Goal: Navigation & Orientation: Find specific page/section

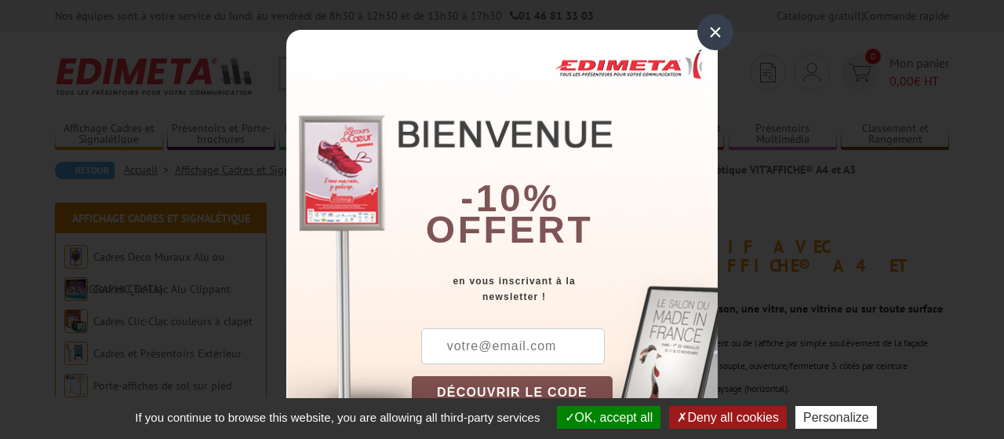
click at [718, 34] on div "×" at bounding box center [715, 32] width 36 height 36
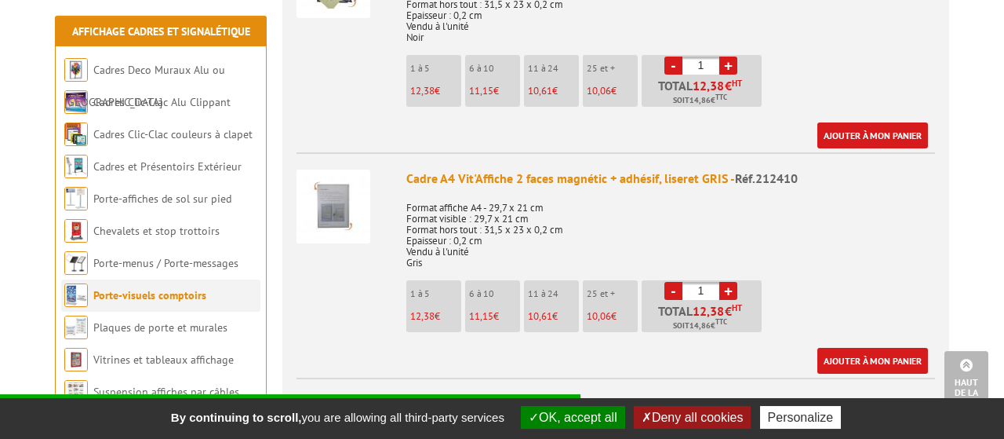
scroll to position [734, 0]
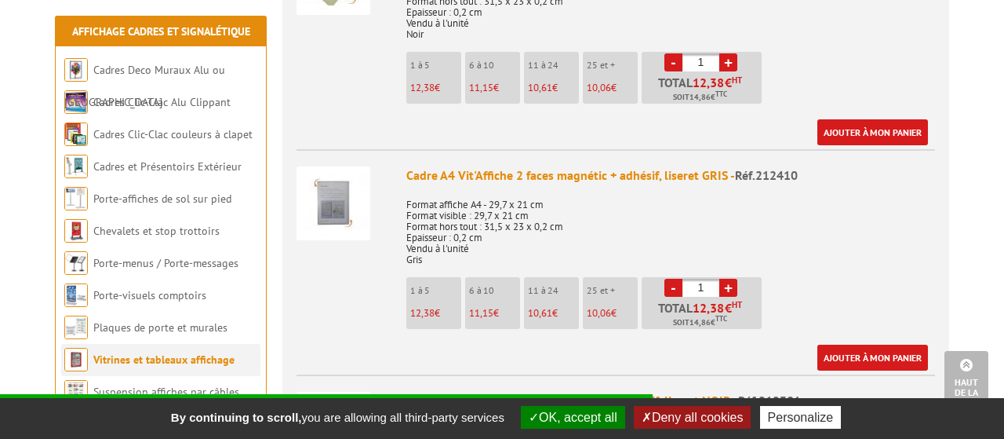
click at [177, 355] on link "Vitrines et tableaux affichage" at bounding box center [163, 359] width 141 height 14
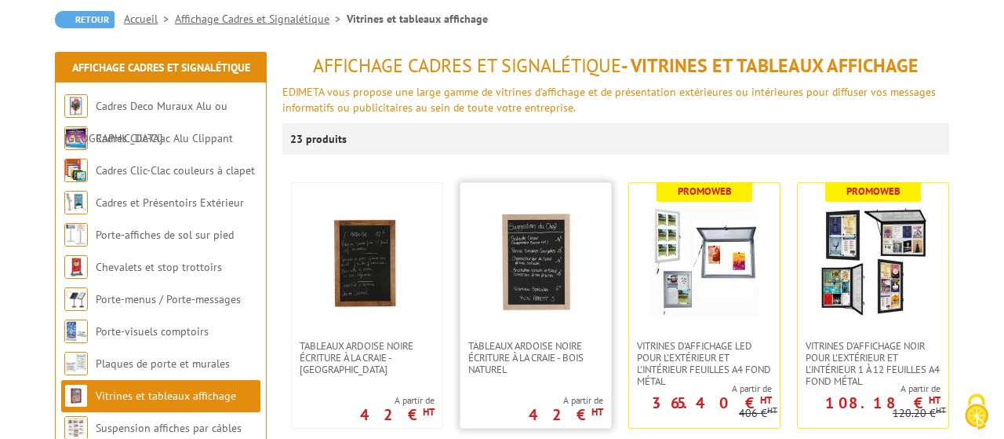
scroll to position [163, 0]
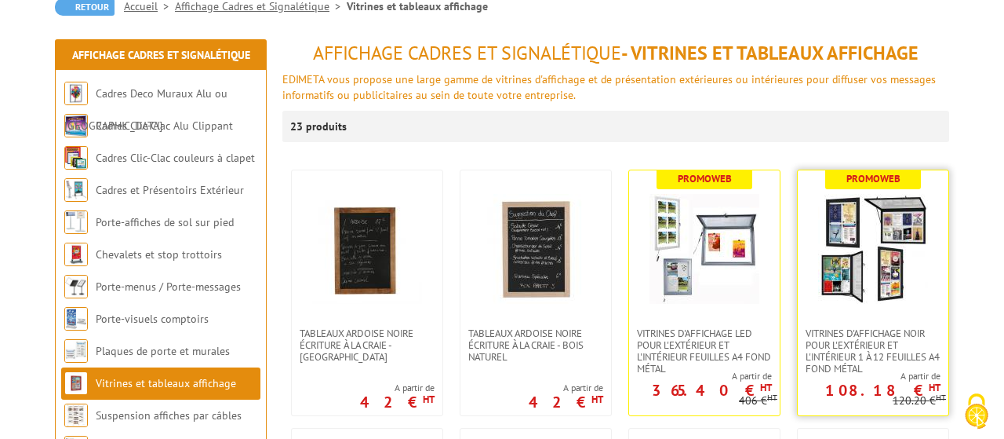
click at [905, 272] on img at bounding box center [873, 249] width 110 height 110
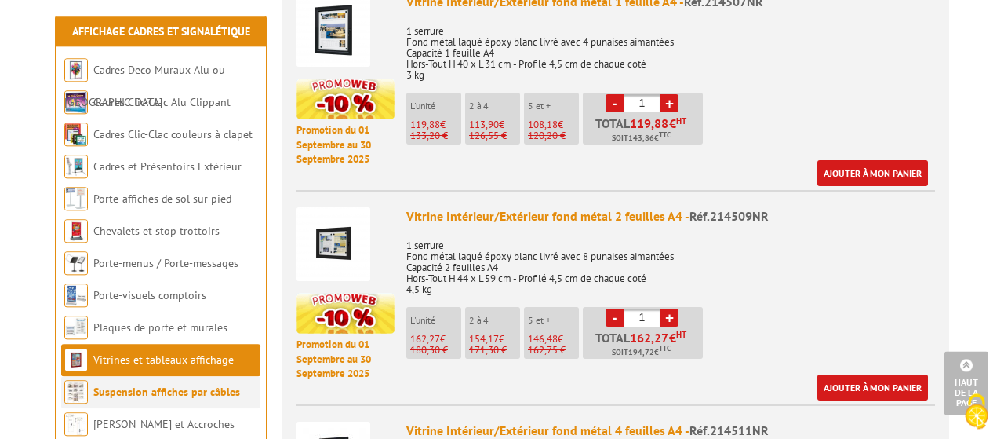
scroll to position [816, 0]
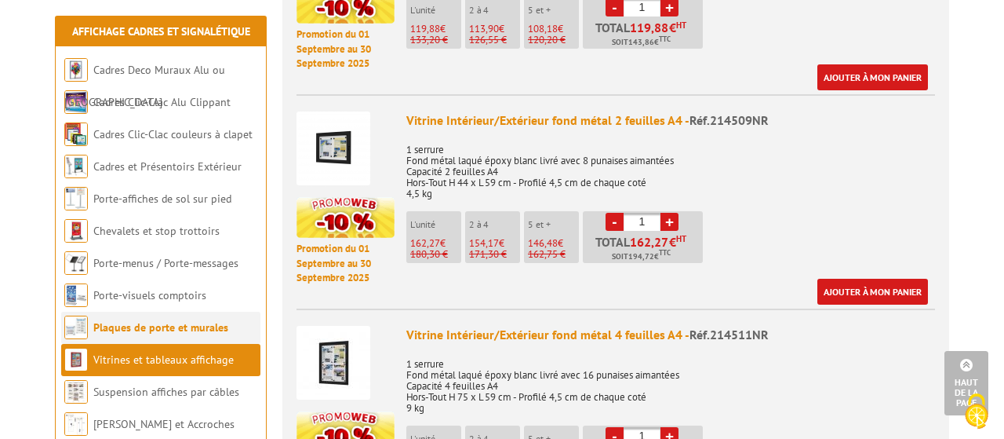
click at [145, 326] on link "Plaques de porte et murales" at bounding box center [160, 327] width 135 height 14
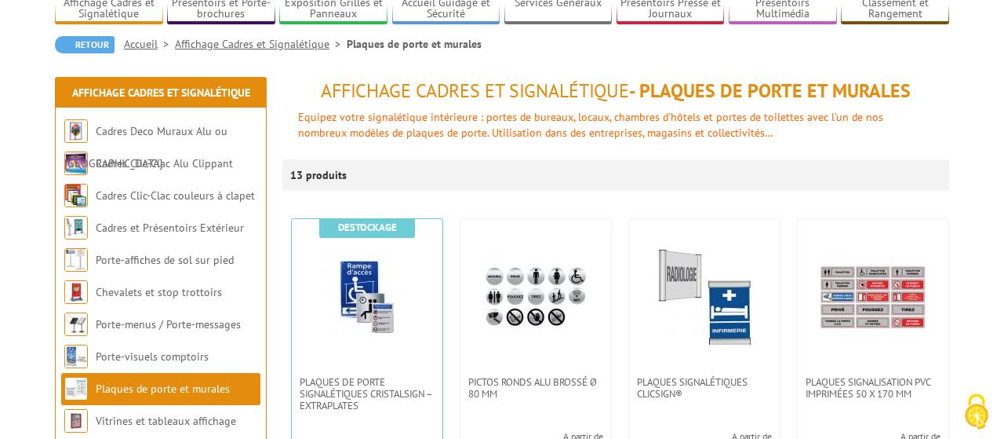
scroll to position [163, 0]
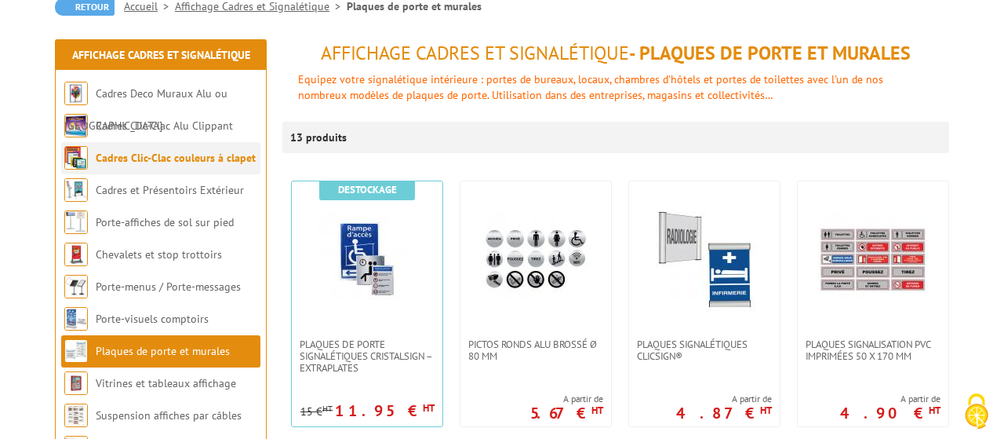
click at [172, 162] on link "Cadres Clic-Clac couleurs à clapet" at bounding box center [176, 158] width 160 height 14
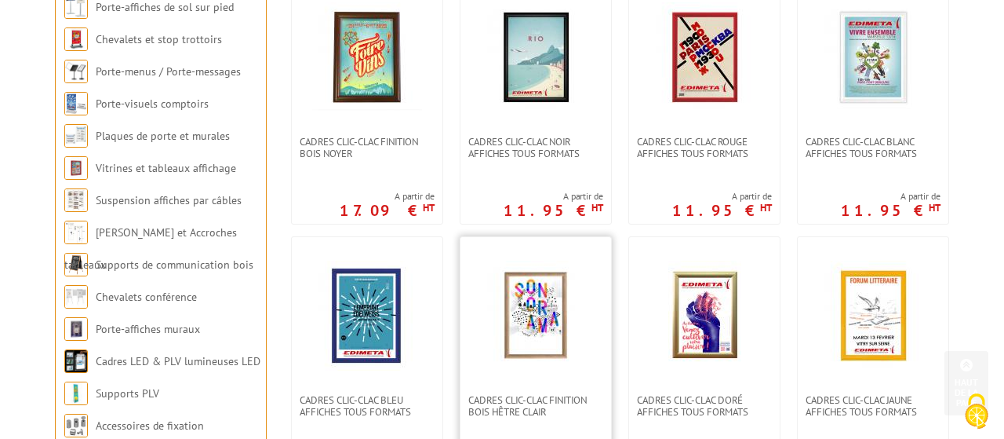
scroll to position [408, 0]
